Goal: Information Seeking & Learning: Learn about a topic

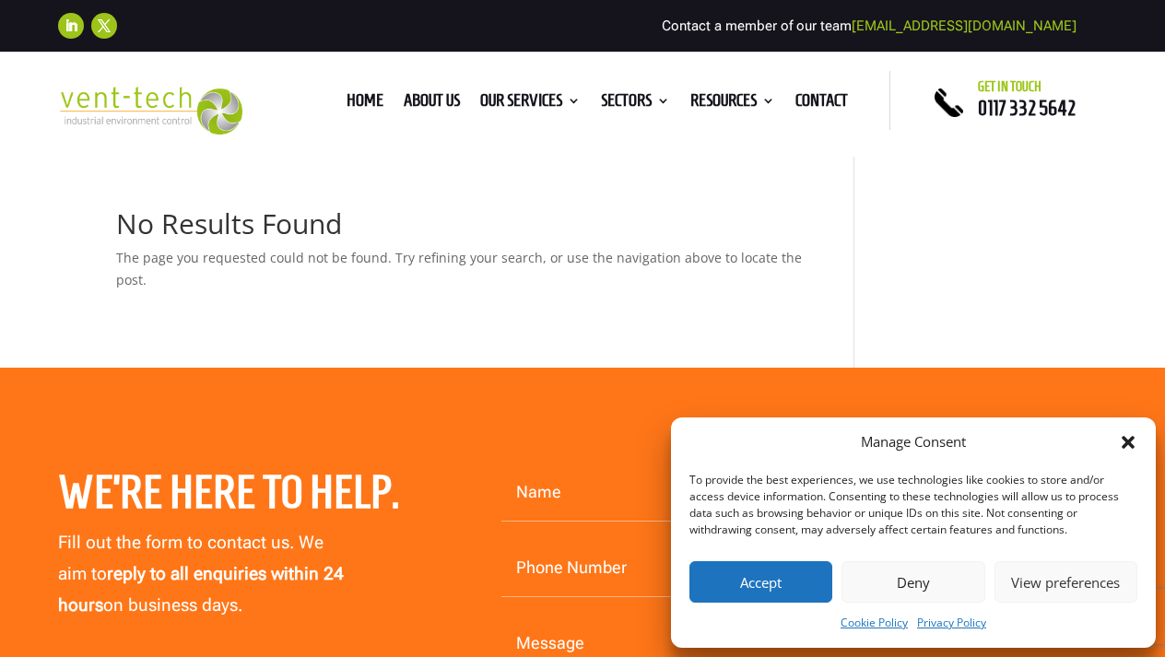
click at [730, 589] on button "Accept" at bounding box center [761, 581] width 143 height 41
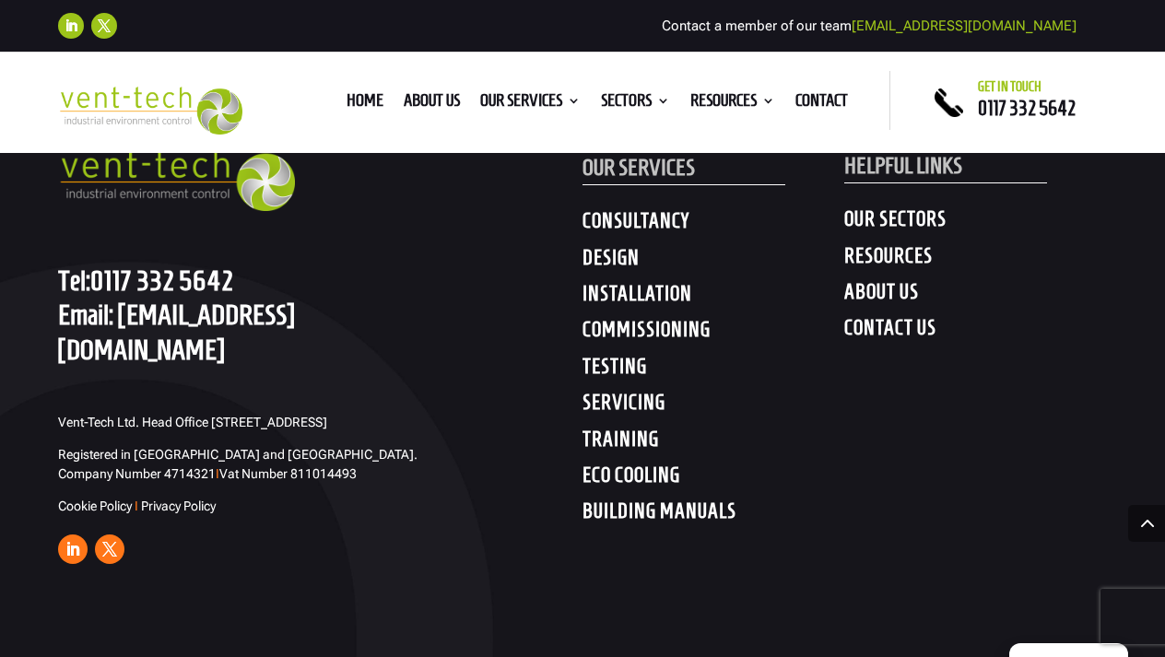
scroll to position [1027, 0]
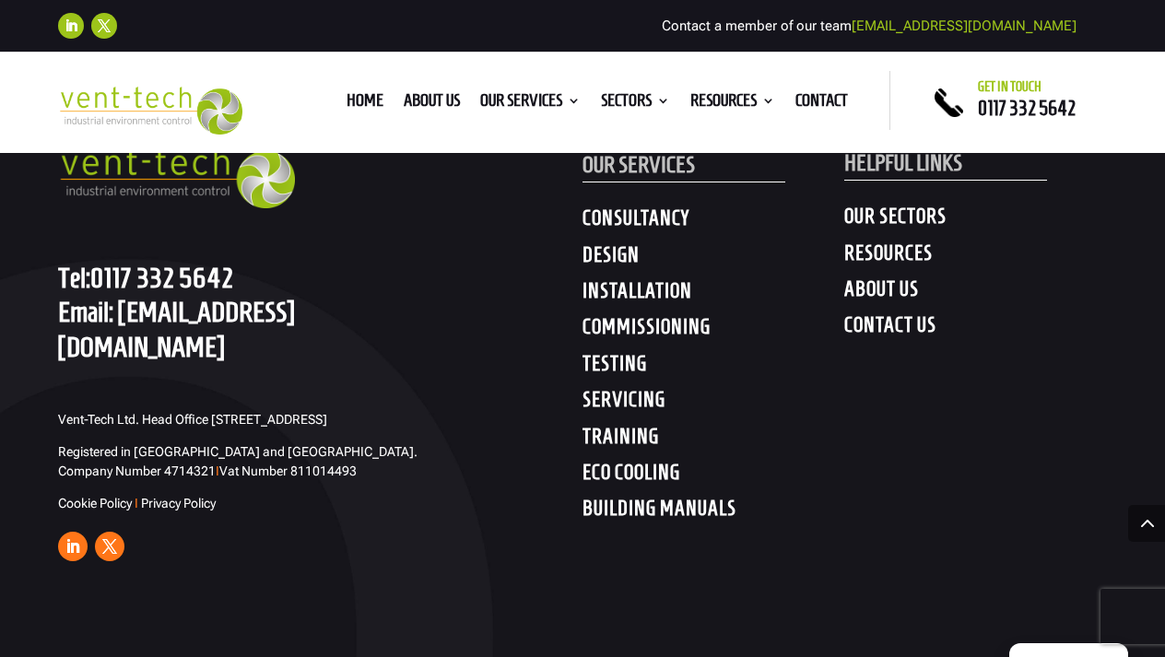
click at [631, 434] on h4 "TRAINING" at bounding box center [714, 440] width 262 height 33
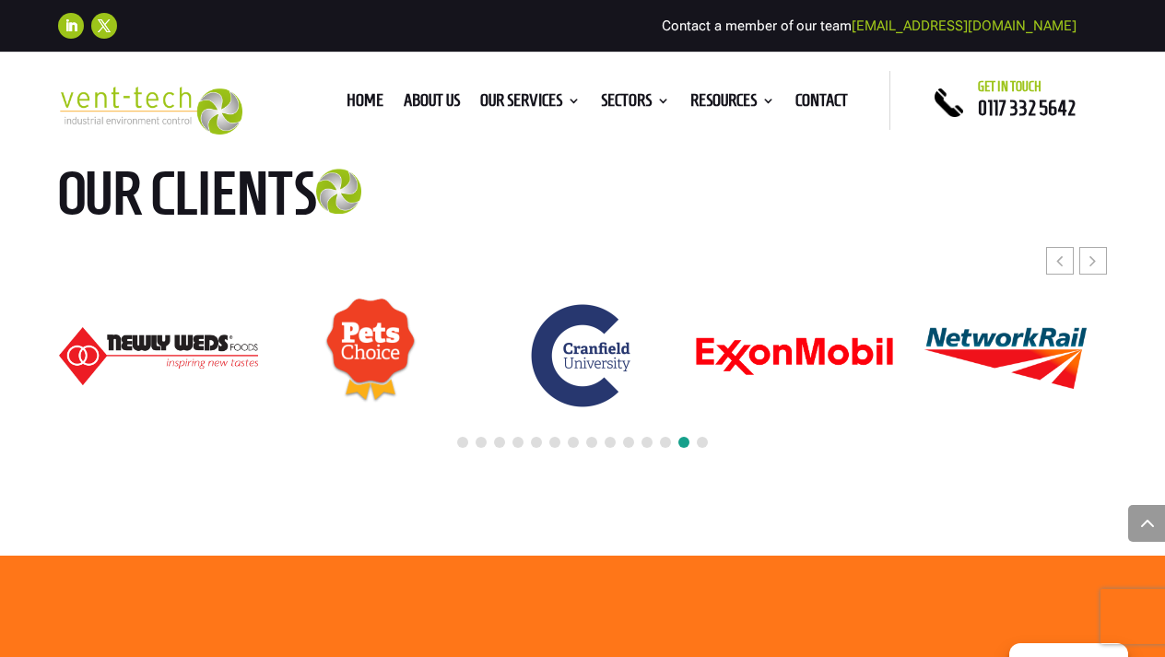
scroll to position [3586, 0]
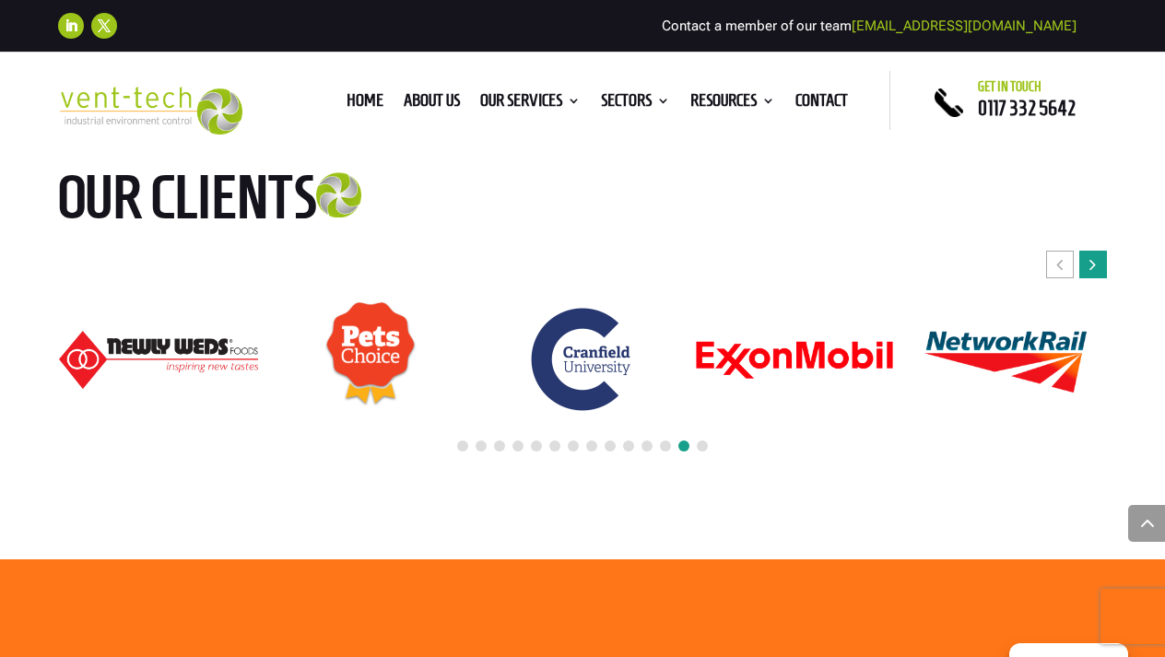
click at [1088, 251] on div "Next slide" at bounding box center [1094, 265] width 28 height 28
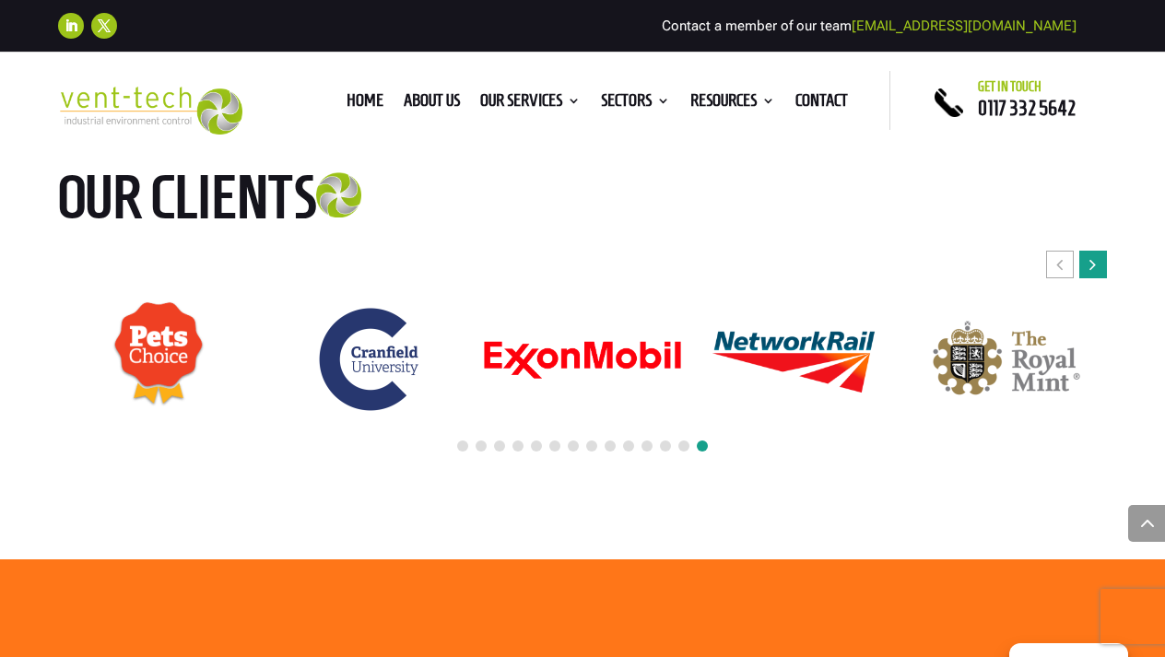
click at [1088, 251] on div "Next slide" at bounding box center [1094, 265] width 28 height 28
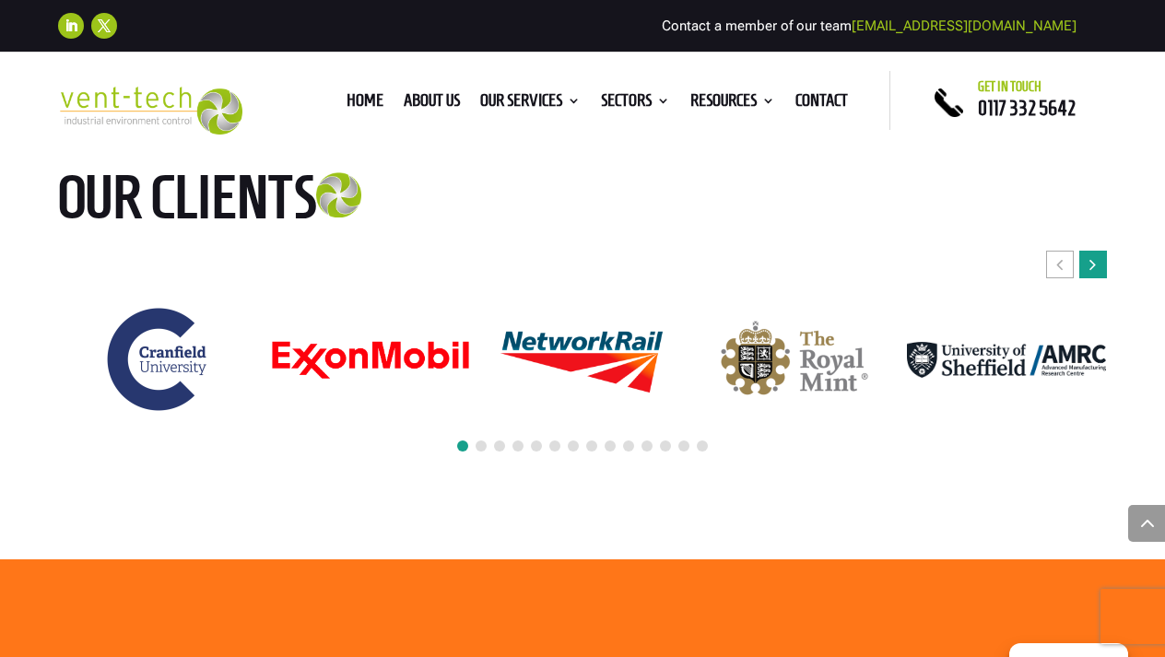
click at [1088, 251] on div "Next slide" at bounding box center [1094, 265] width 28 height 28
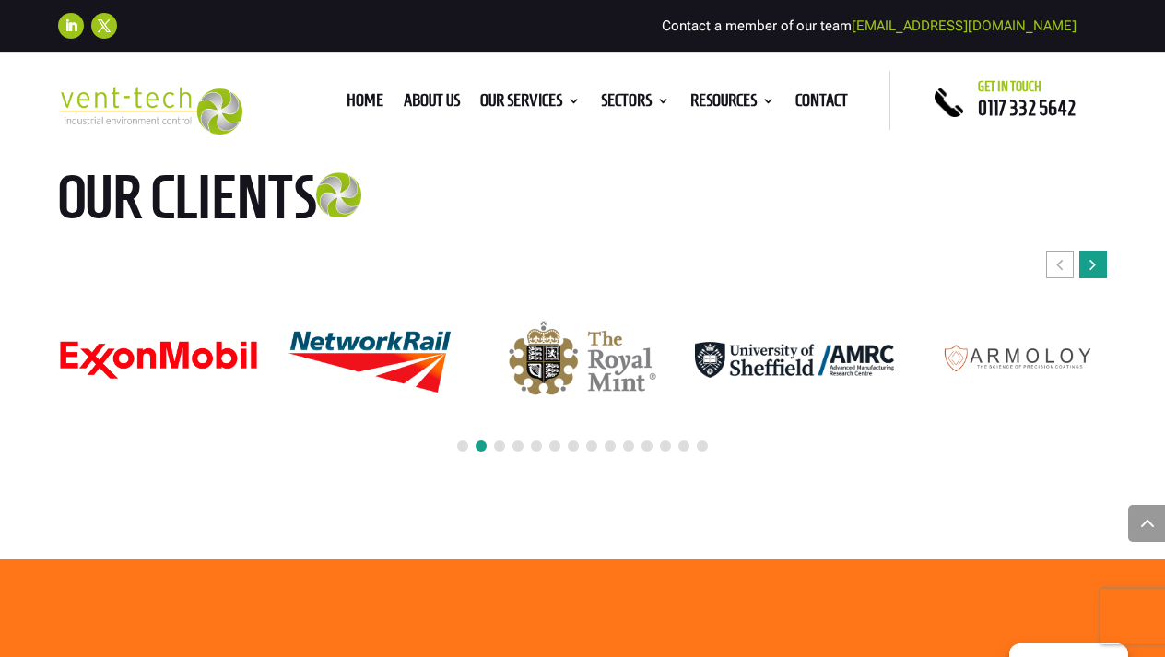
click at [1088, 251] on div "Next slide" at bounding box center [1094, 265] width 28 height 28
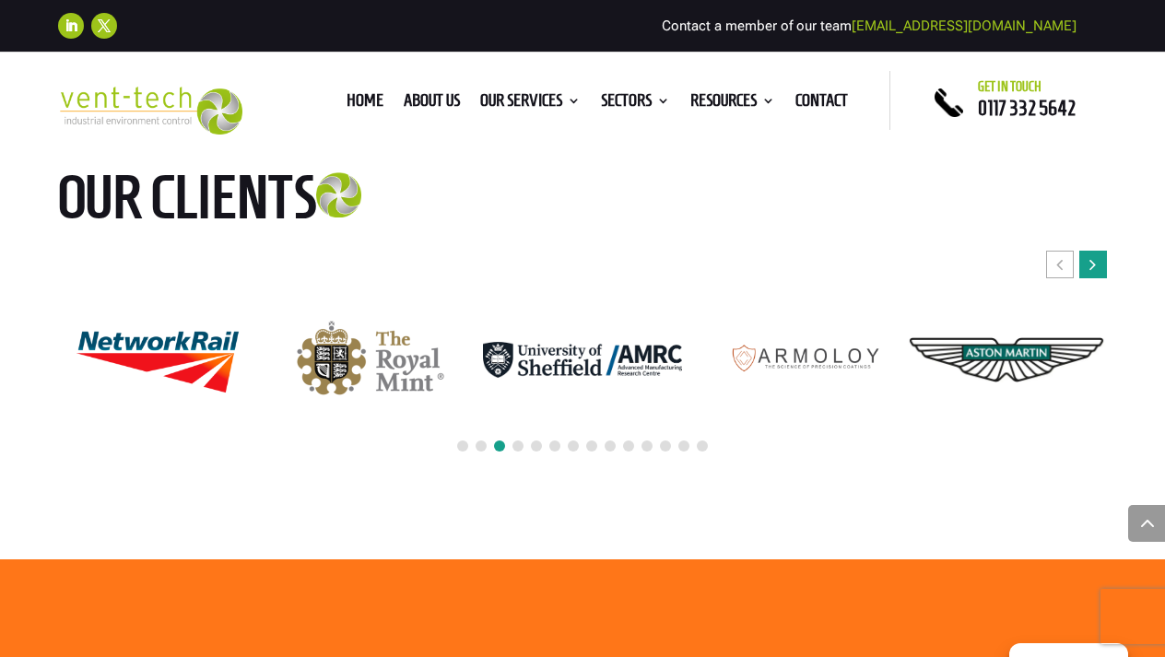
click at [1088, 251] on div "Next slide" at bounding box center [1094, 265] width 28 height 28
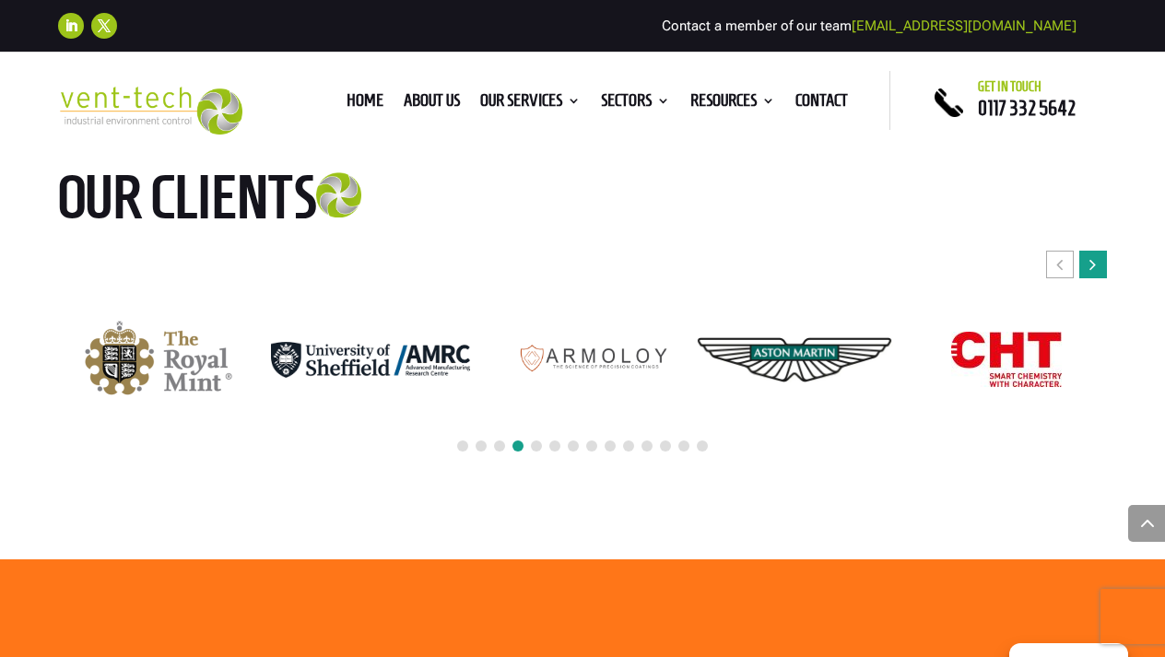
click at [1088, 251] on div "Next slide" at bounding box center [1094, 265] width 28 height 28
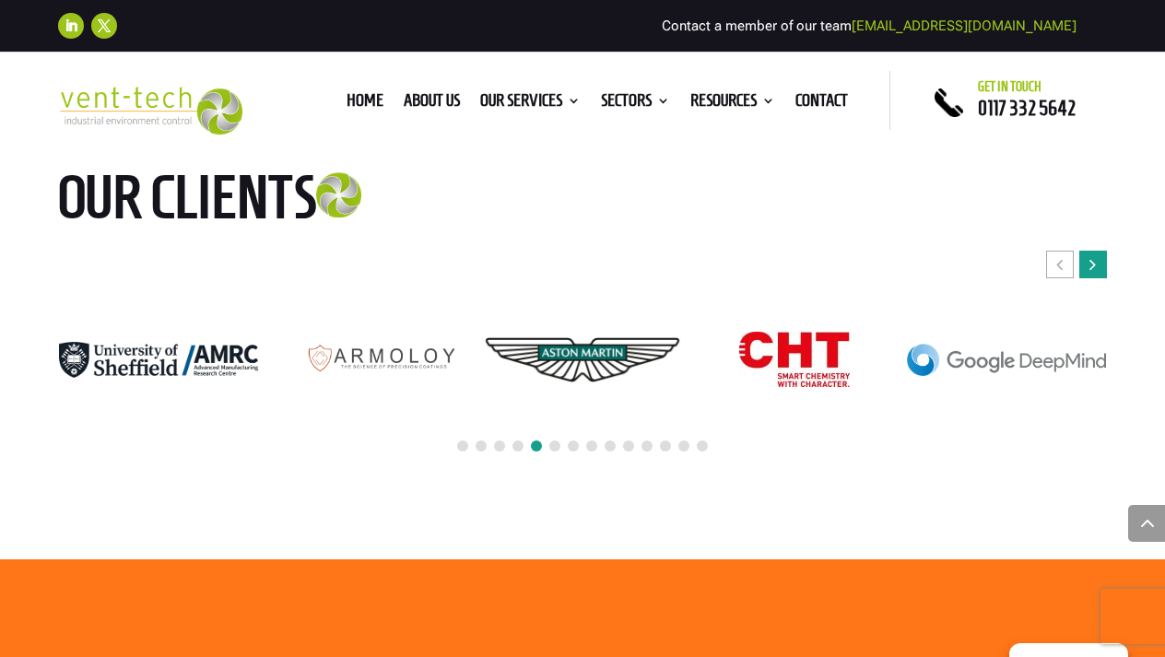
click at [1088, 251] on div "Next slide" at bounding box center [1094, 265] width 28 height 28
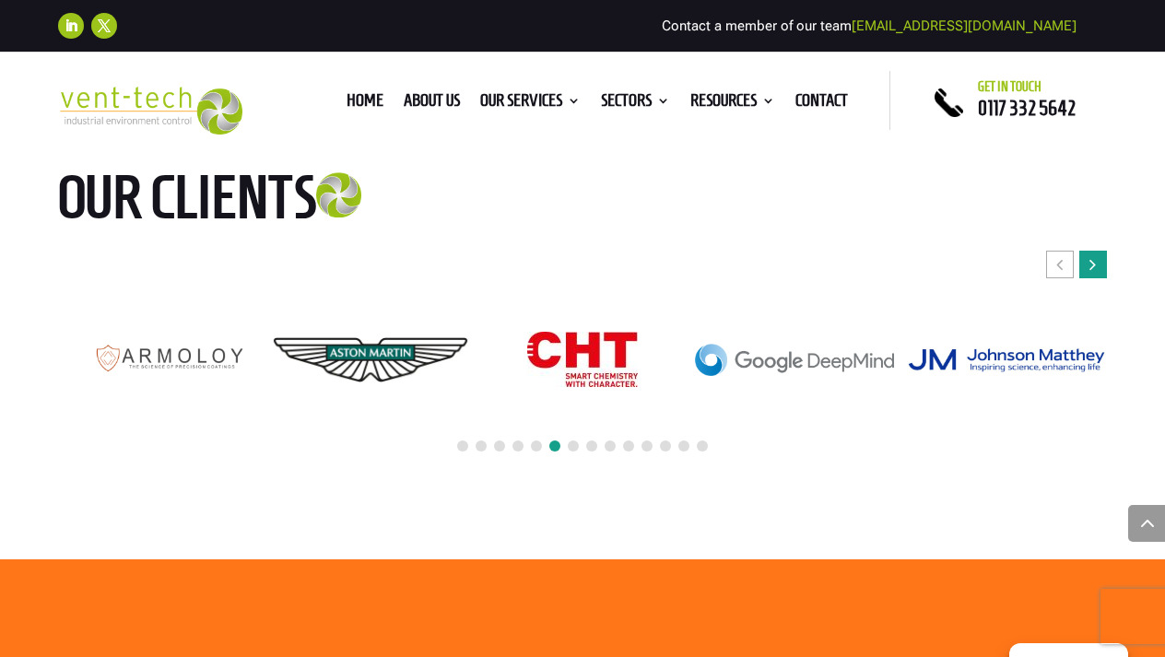
click at [1088, 251] on div "Next slide" at bounding box center [1094, 265] width 28 height 28
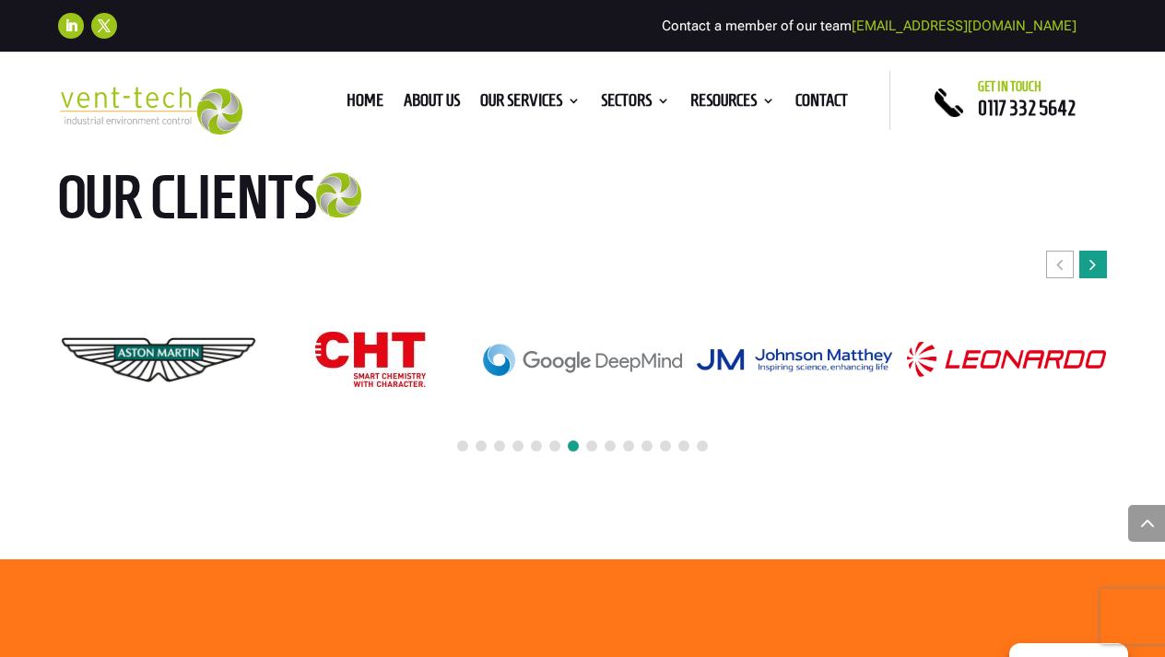
click at [1088, 251] on div "Next slide" at bounding box center [1094, 265] width 28 height 28
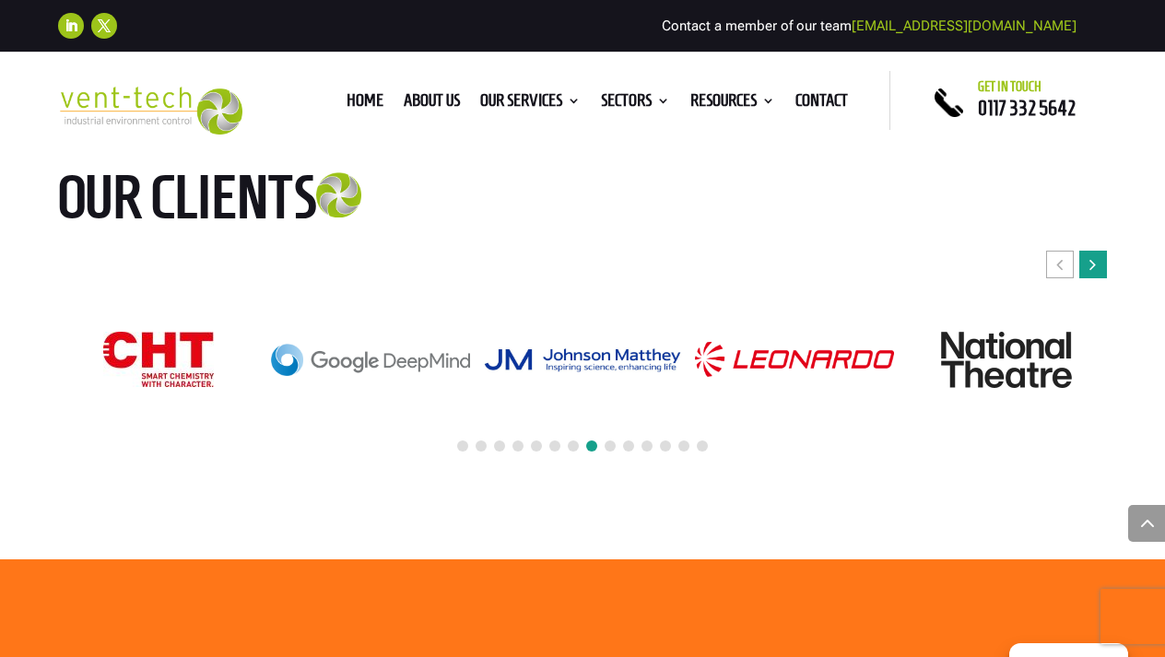
click at [1088, 251] on div "Next slide" at bounding box center [1094, 265] width 28 height 28
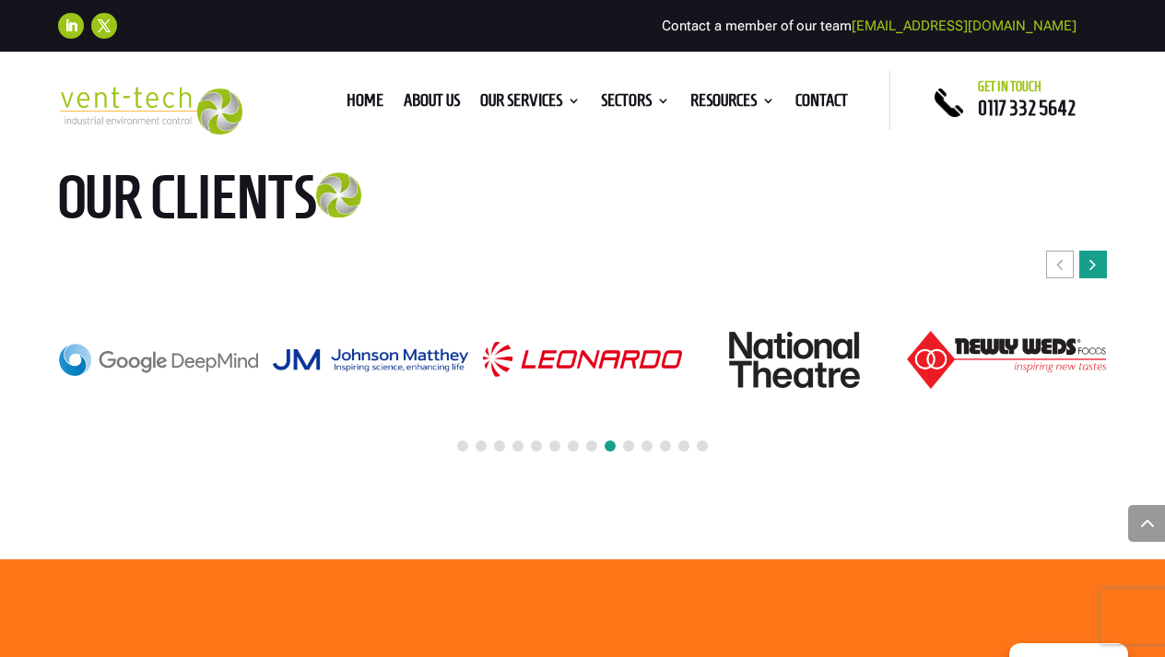
click at [1088, 251] on div "Next slide" at bounding box center [1094, 265] width 28 height 28
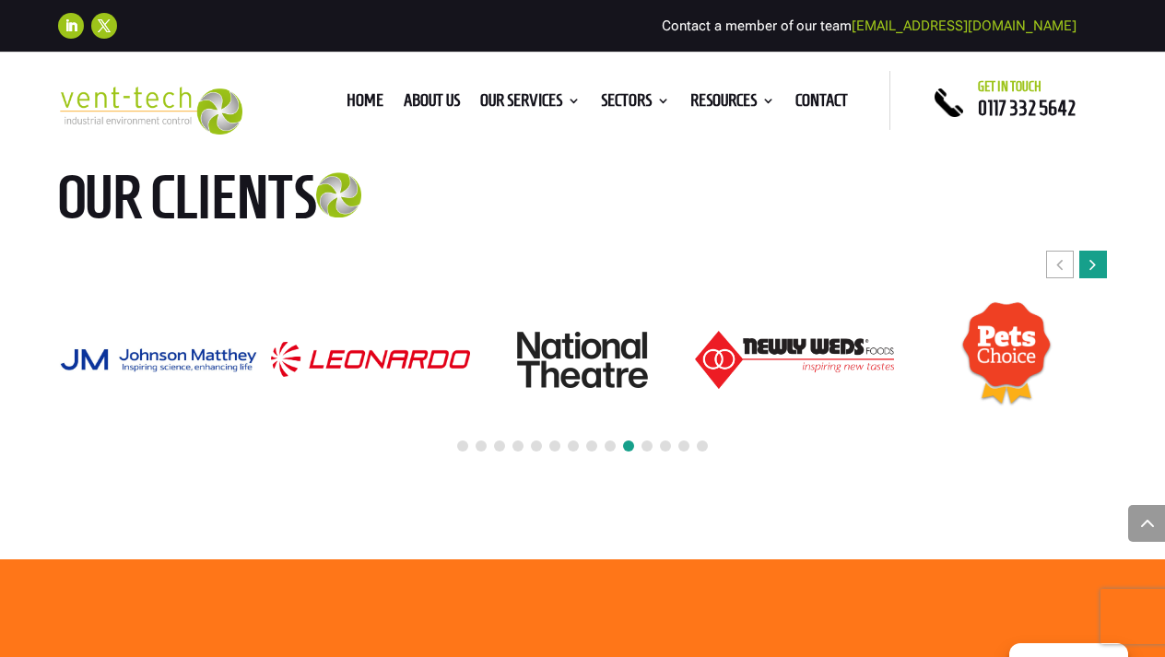
click at [1088, 251] on div "Next slide" at bounding box center [1094, 265] width 28 height 28
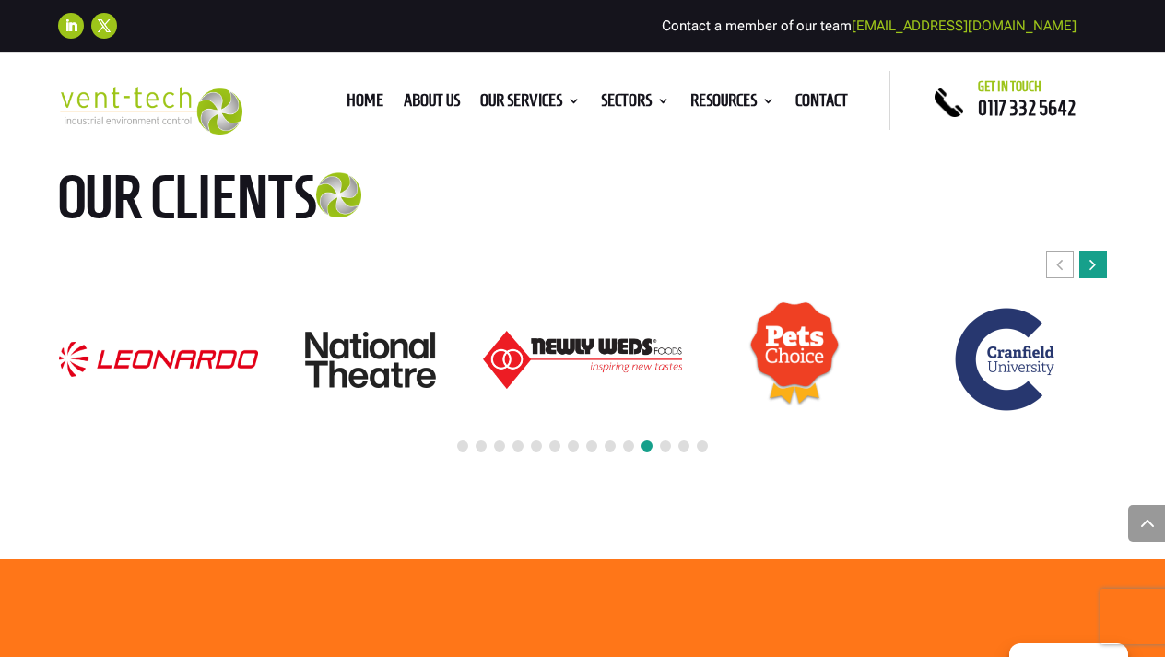
click at [1088, 251] on div "Next slide" at bounding box center [1094, 265] width 28 height 28
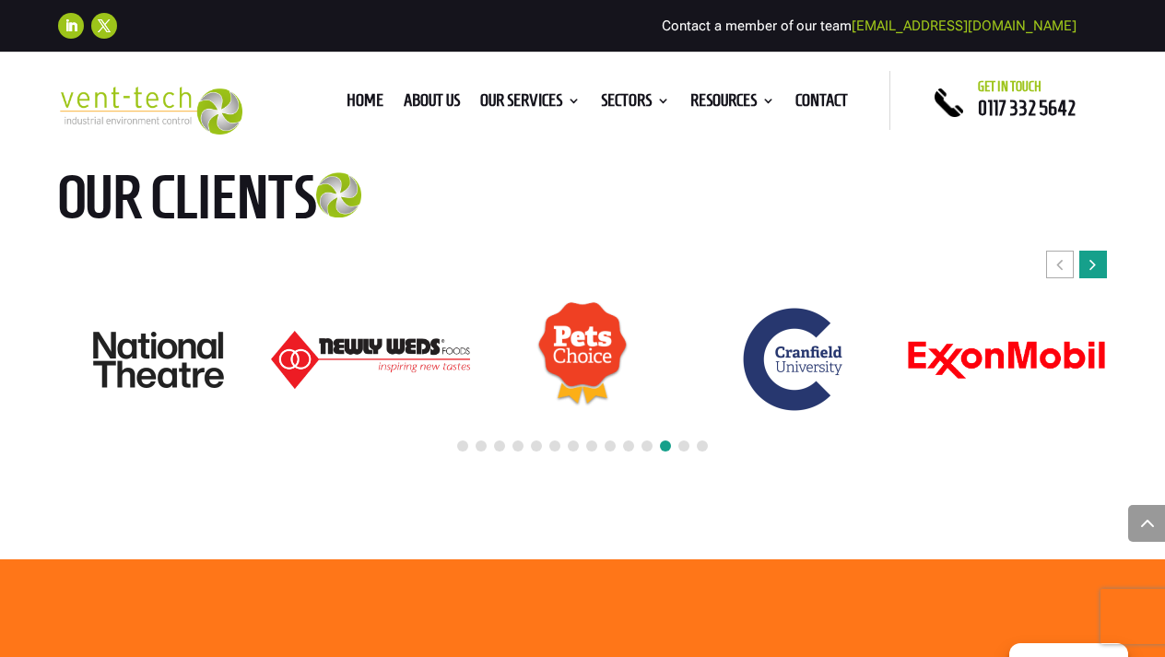
click at [1088, 251] on div "Next slide" at bounding box center [1094, 265] width 28 height 28
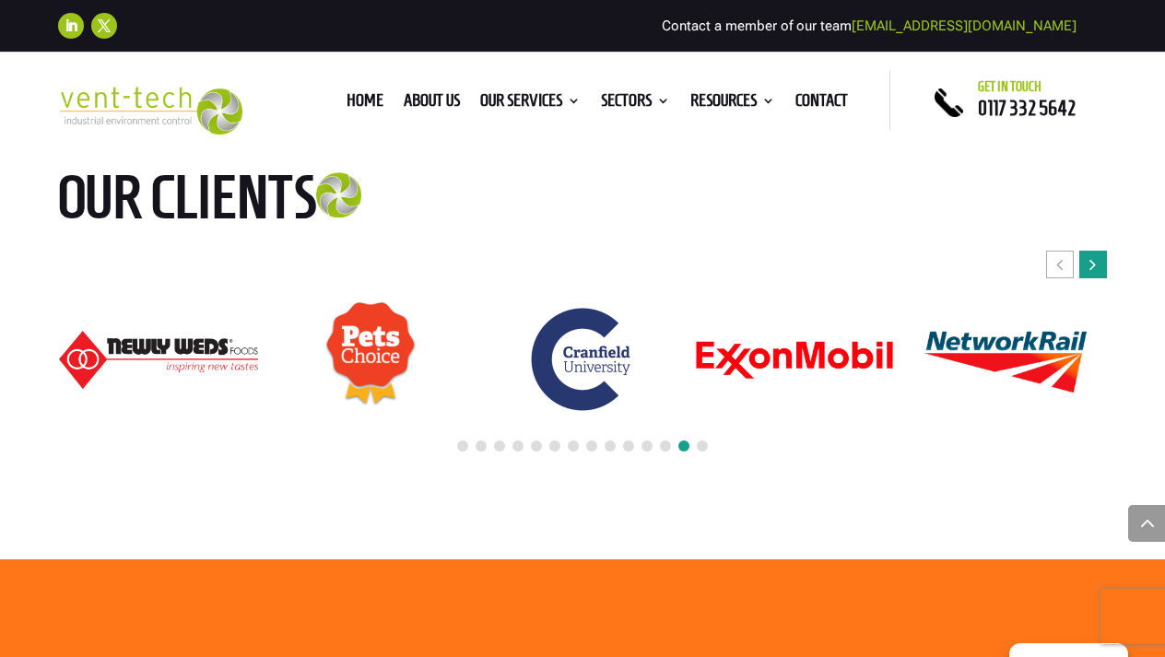
click at [1088, 251] on div "Next slide" at bounding box center [1094, 265] width 28 height 28
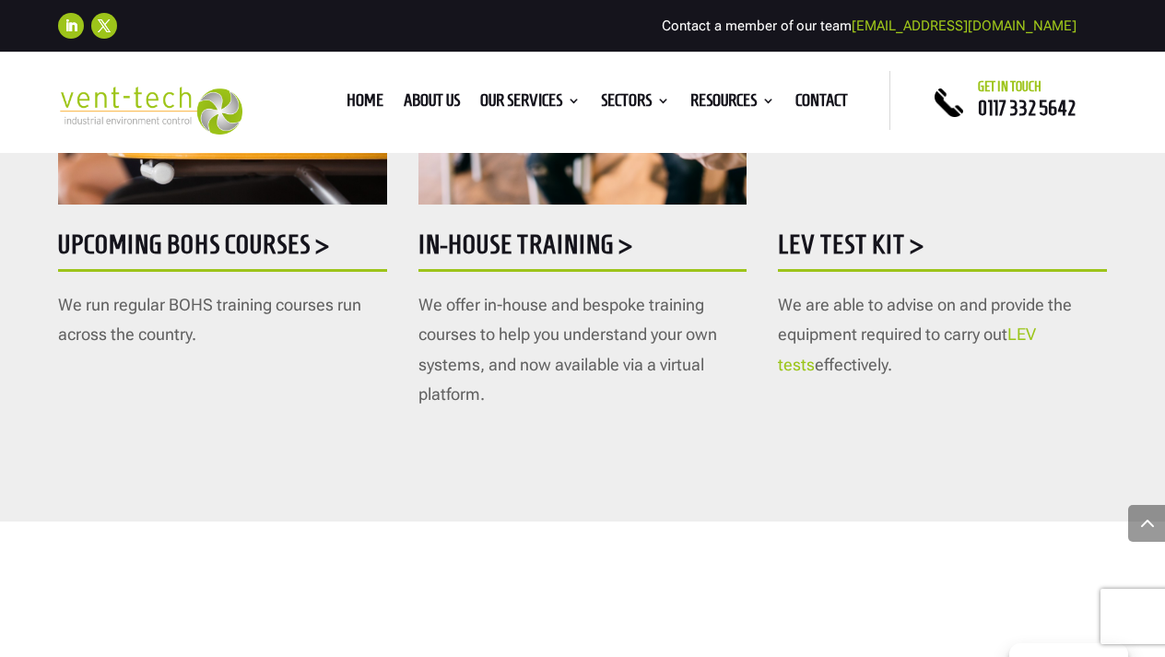
scroll to position [1174, 0]
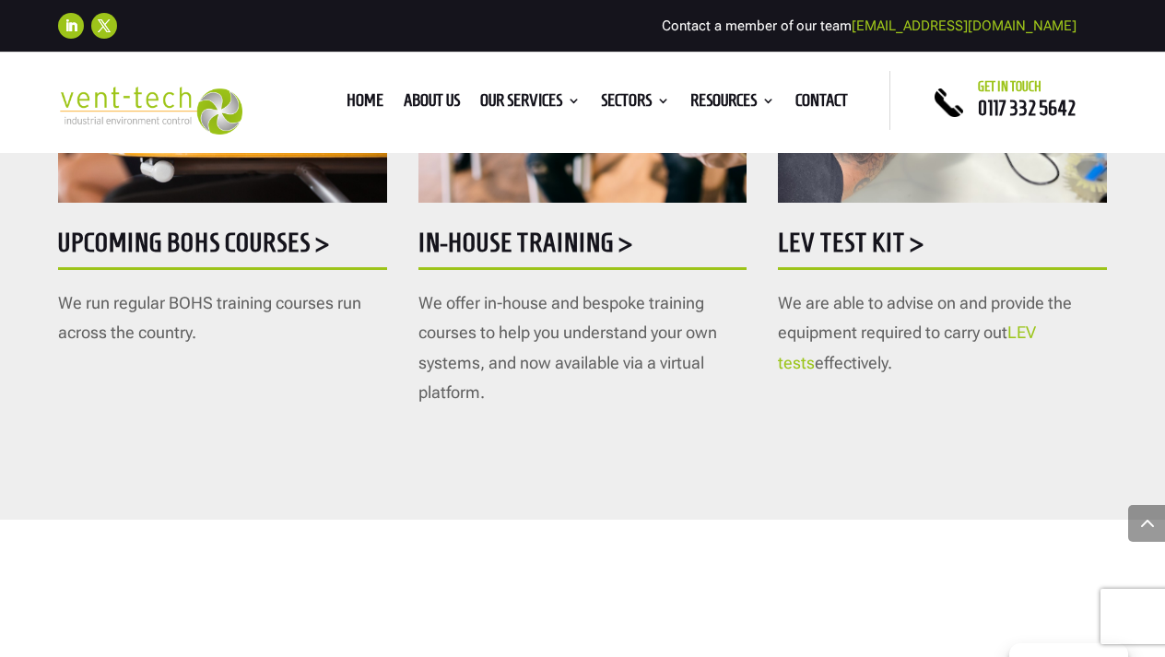
click at [1036, 335] on link "LEV tests" at bounding box center [907, 347] width 258 height 49
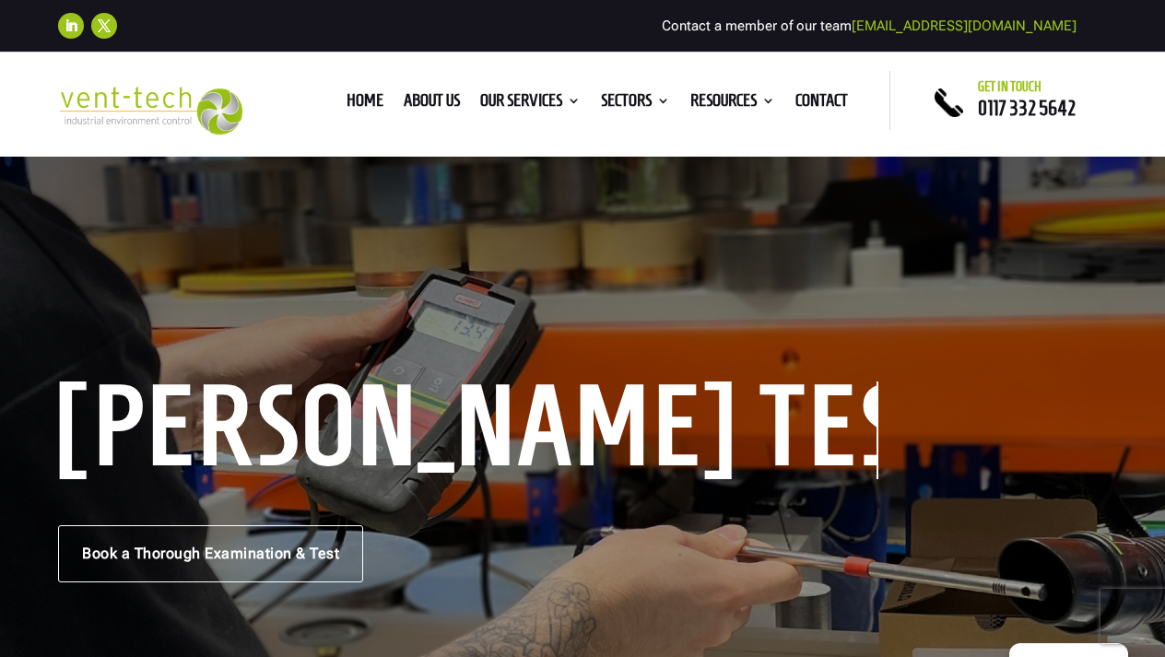
click at [968, 27] on link "[EMAIL_ADDRESS][DOMAIN_NAME]" at bounding box center [964, 26] width 225 height 17
